Goal: Use online tool/utility: Use online tool/utility

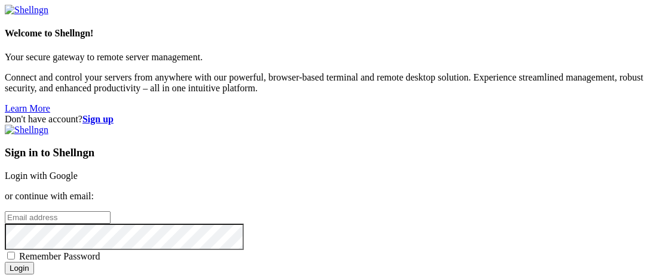
click at [347, 125] on div "Sign in to Shellngn Login with Google or continue with email: Remember Password…" at bounding box center [329, 205] width 649 height 161
click at [78, 171] on link "Login with Google" at bounding box center [41, 176] width 73 height 10
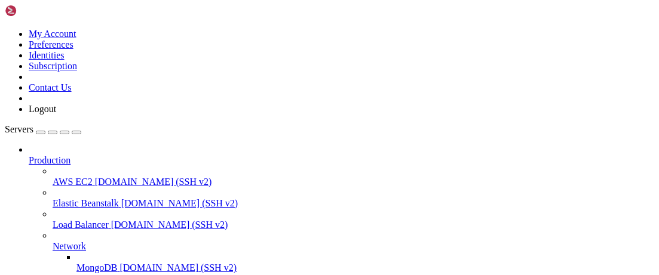
click at [133, 145] on div at bounding box center [341, 150] width 625 height 11
click at [29, 155] on icon at bounding box center [29, 155] width 0 height 0
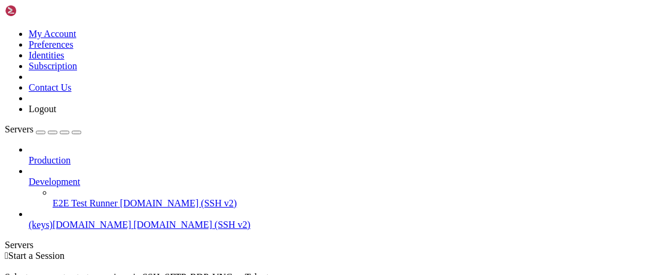
click at [53, 198] on icon at bounding box center [53, 198] width 0 height 0
click at [29, 177] on icon at bounding box center [29, 177] width 0 height 0
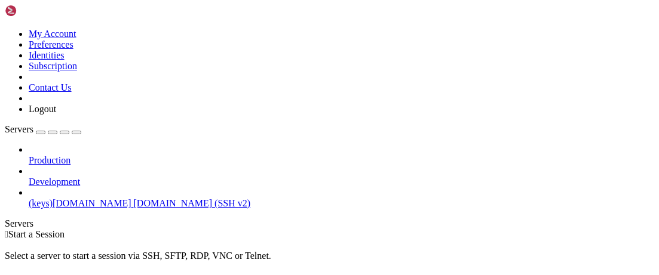
click at [134, 198] on span "[DOMAIN_NAME] (SSH v2)" at bounding box center [192, 203] width 117 height 10
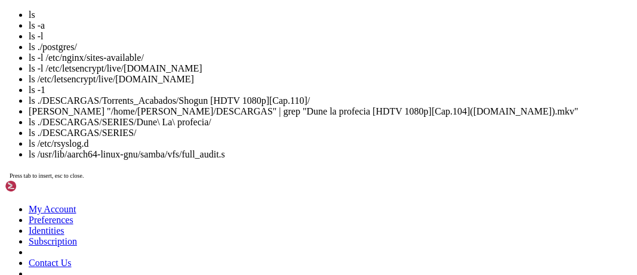
scroll to position [122, 0]
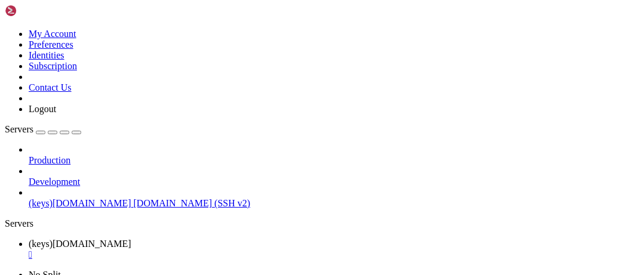
drag, startPoint x: 20, startPoint y: 481, endPoint x: 145, endPoint y: 482, distance: 124.8
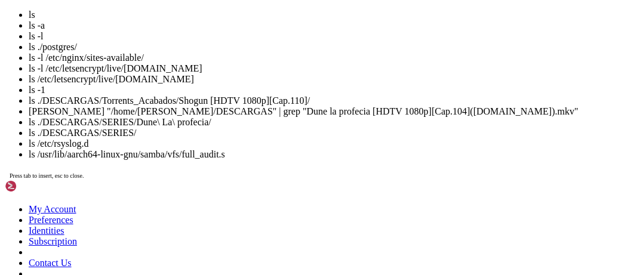
scroll to position [152, 0]
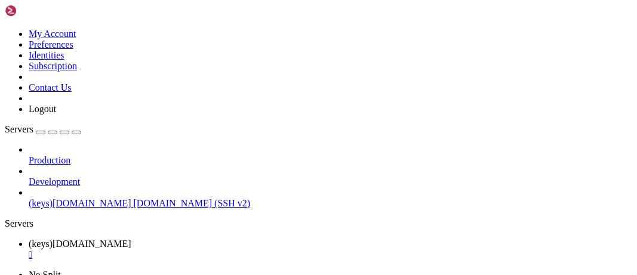
drag, startPoint x: 214, startPoint y: 643, endPoint x: 170, endPoint y: 644, distance: 44.2
drag, startPoint x: 275, startPoint y: 472, endPoint x: 432, endPoint y: 470, distance: 156.5
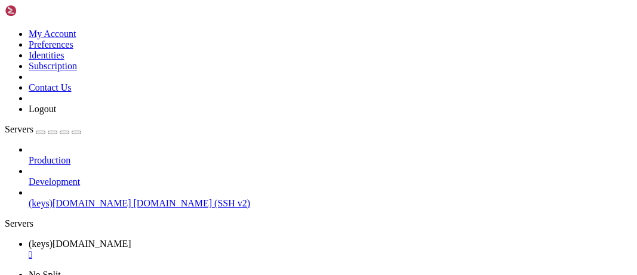
drag, startPoint x: 430, startPoint y: 470, endPoint x: 155, endPoint y: 572, distance: 293.0
drag, startPoint x: 146, startPoint y: 573, endPoint x: 109, endPoint y: 629, distance: 67.2
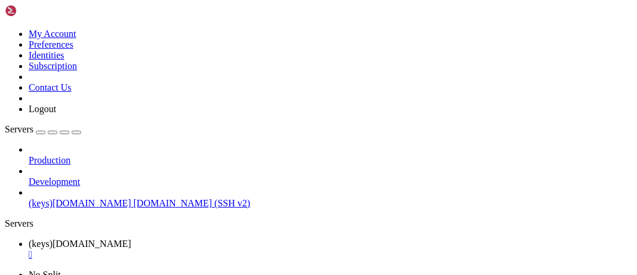
scroll to position [376, 0]
drag, startPoint x: 146, startPoint y: 612, endPoint x: 180, endPoint y: 622, distance: 35.4
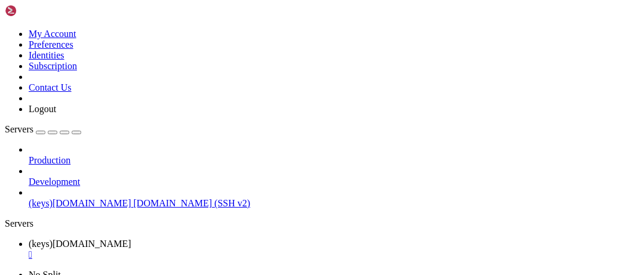
scroll to position [416, 0]
drag, startPoint x: 290, startPoint y: 628, endPoint x: 279, endPoint y: 641, distance: 17.0
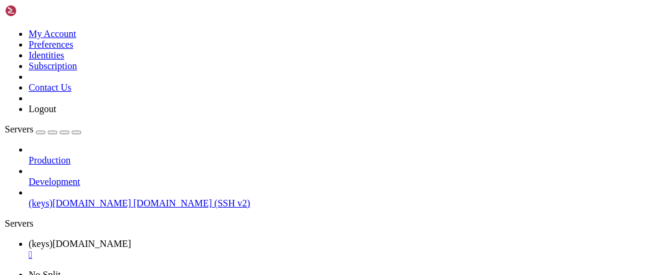
scroll to position [670, 0]
